Goal: Find specific page/section: Find specific page/section

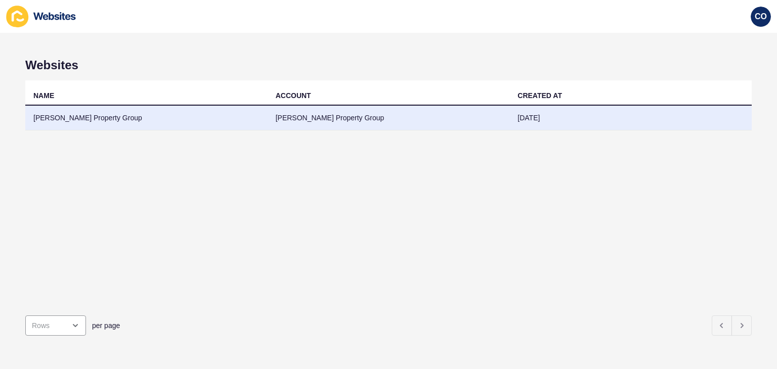
click at [69, 117] on td "[PERSON_NAME] Property Group" at bounding box center [146, 118] width 242 height 25
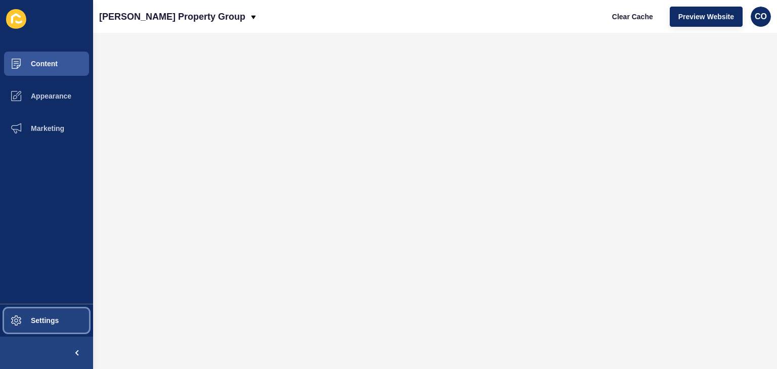
click at [61, 318] on button "Settings" at bounding box center [46, 321] width 93 height 32
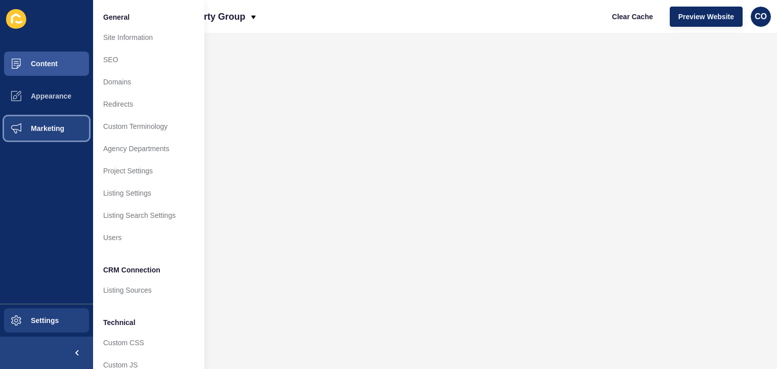
click at [49, 128] on span "Marketing" at bounding box center [31, 128] width 66 height 8
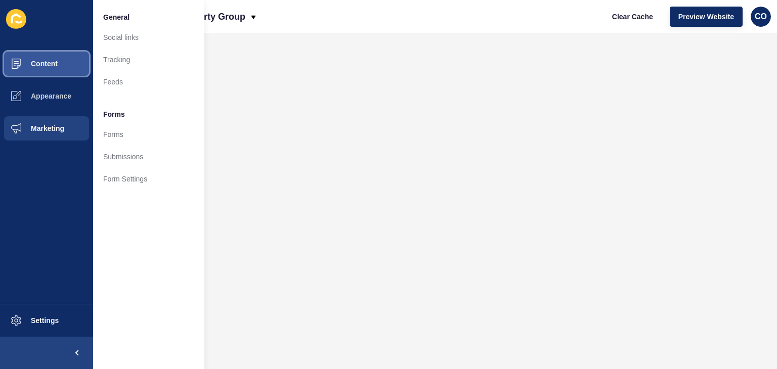
click at [62, 66] on button "Content" at bounding box center [46, 64] width 93 height 32
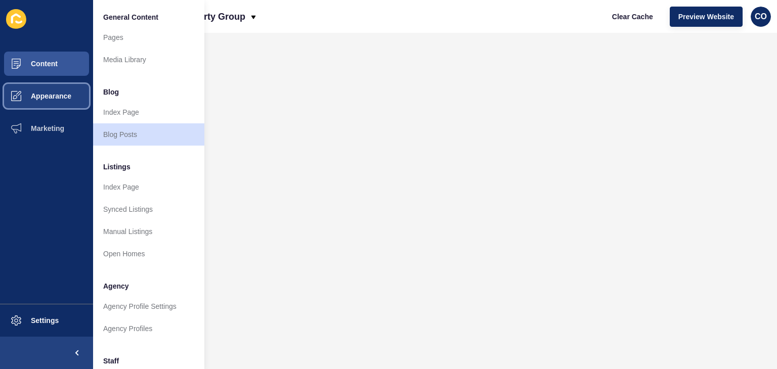
click at [59, 97] on span "Appearance" at bounding box center [34, 96] width 73 height 8
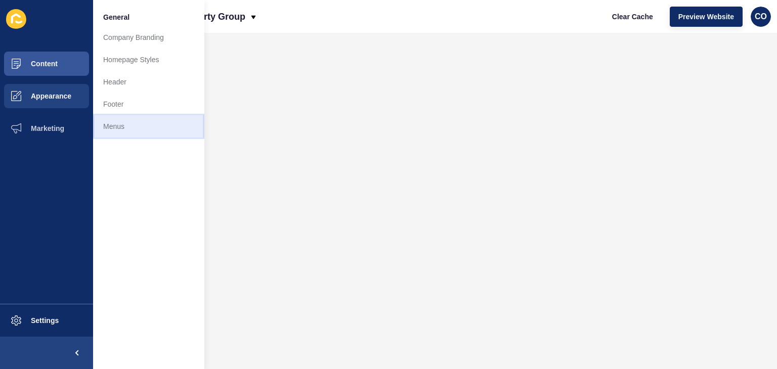
click at [106, 127] on link "Menus" at bounding box center [148, 126] width 111 height 22
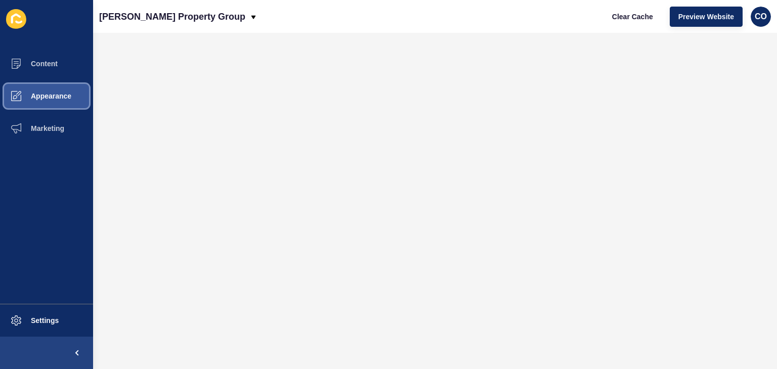
click at [61, 104] on button "Appearance" at bounding box center [46, 96] width 93 height 32
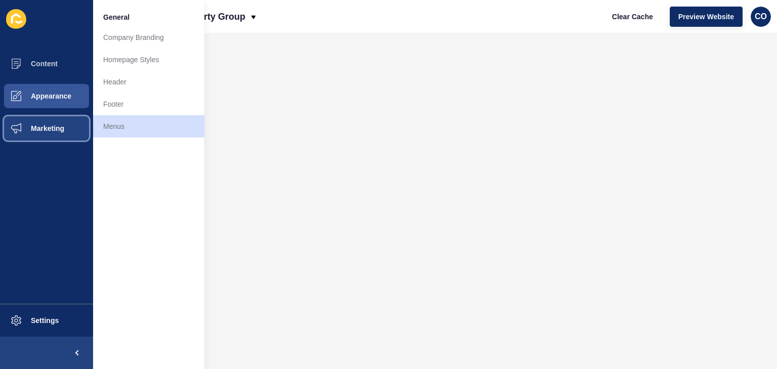
click at [55, 132] on span "Marketing" at bounding box center [31, 128] width 66 height 8
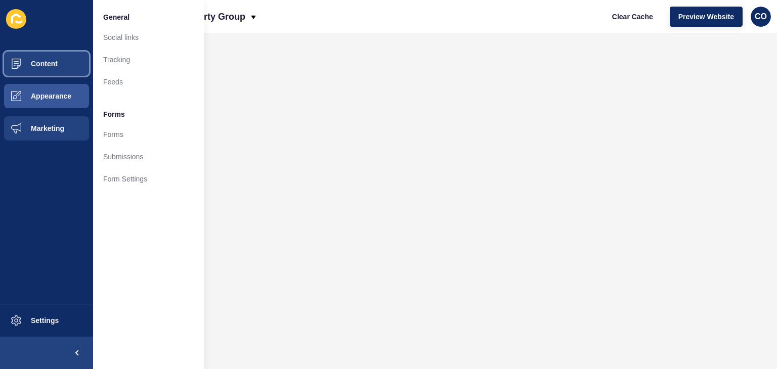
click at [48, 68] on button "Content" at bounding box center [46, 64] width 93 height 32
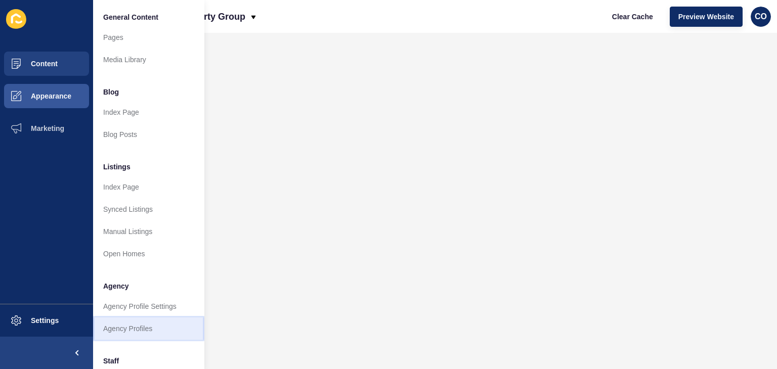
click at [144, 328] on link "Agency Profiles" at bounding box center [148, 329] width 111 height 22
